Goal: Transaction & Acquisition: Obtain resource

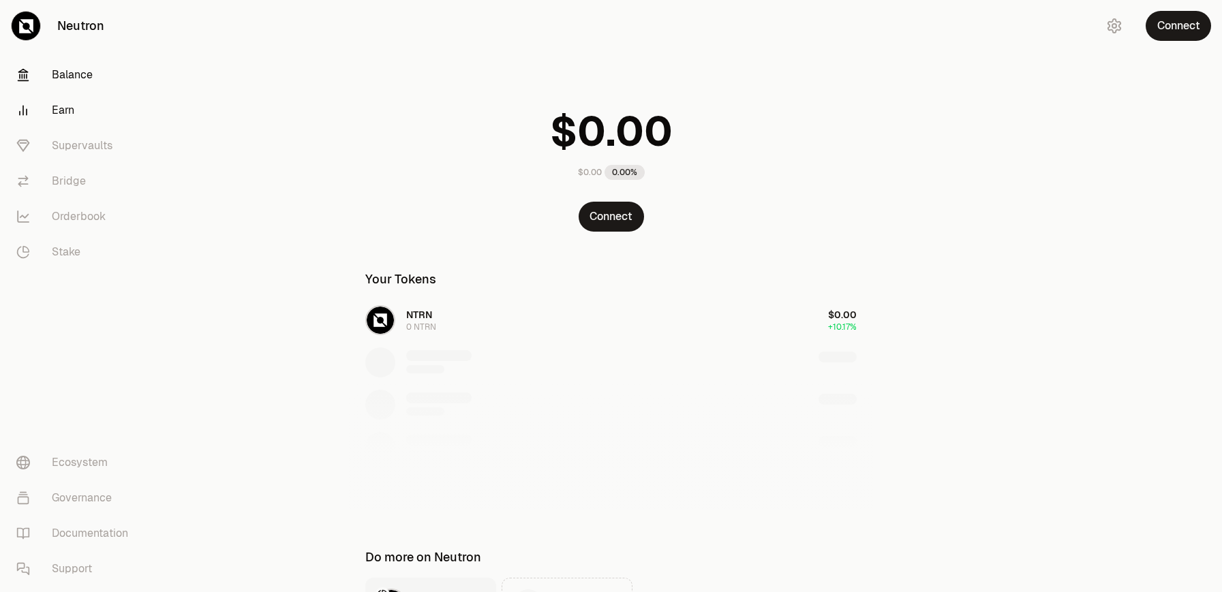
click at [73, 98] on link "Earn" at bounding box center [76, 110] width 142 height 35
click at [74, 138] on link "Supervaults" at bounding box center [76, 145] width 142 height 35
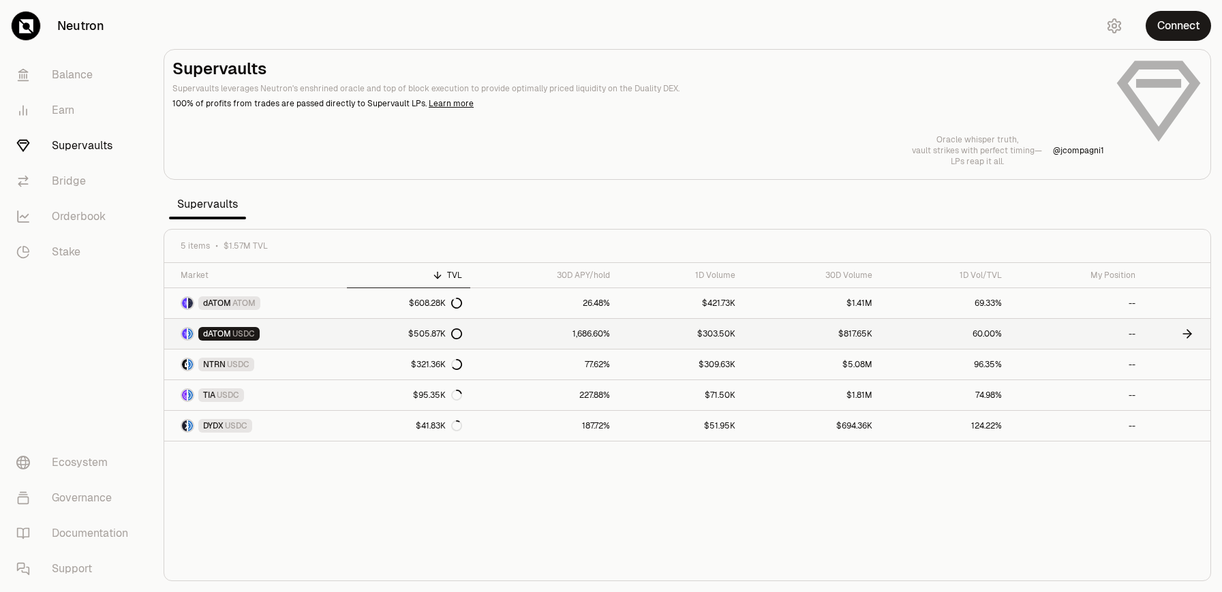
click at [280, 335] on link "dATOM USDC" at bounding box center [255, 334] width 183 height 30
